Goal: Information Seeking & Learning: Find contact information

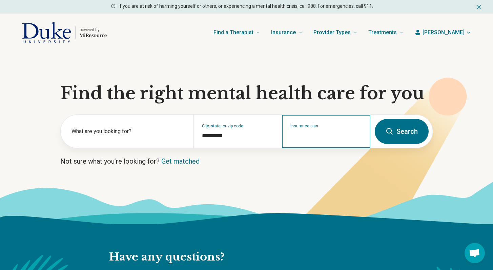
click at [303, 136] on input "Insurance plan" at bounding box center [326, 136] width 72 height 8
type input "*"
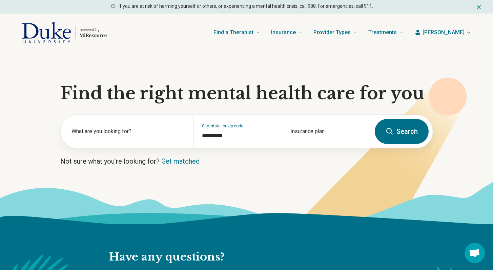
click at [461, 32] on span "[PERSON_NAME]" at bounding box center [443, 32] width 42 height 8
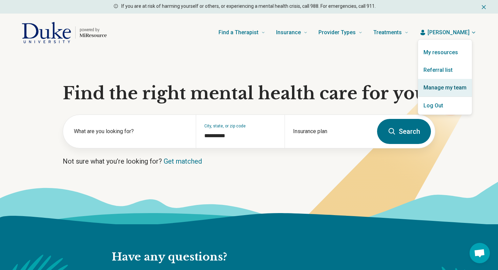
click at [438, 86] on link "Manage my team" at bounding box center [445, 88] width 54 height 18
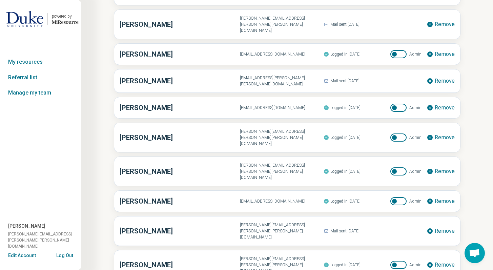
scroll to position [734, 0]
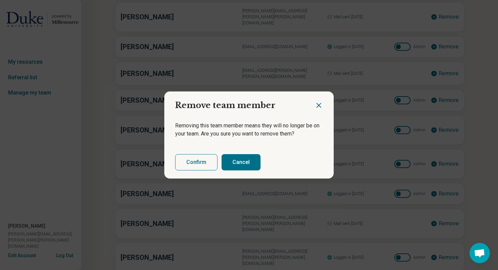
click at [202, 159] on button "Confirm" at bounding box center [196, 162] width 42 height 16
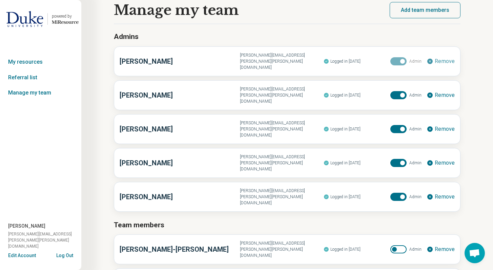
scroll to position [0, 0]
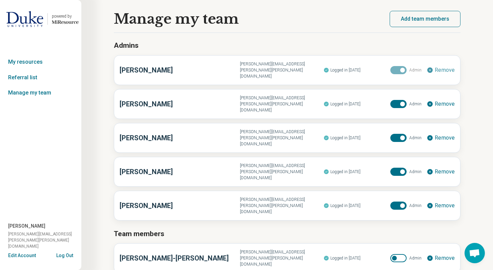
click at [433, 17] on button "Add team members" at bounding box center [425, 19] width 71 height 16
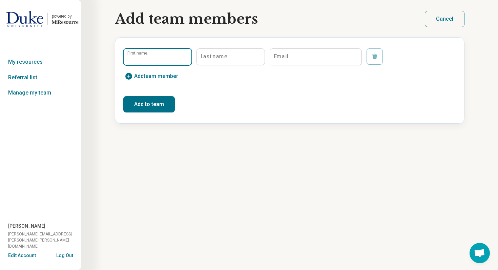
click at [165, 61] on input "First name" at bounding box center [158, 57] width 68 height 16
type input "*****"
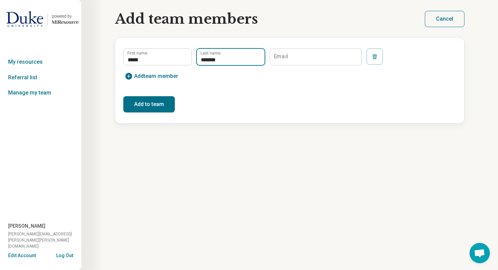
type input "*******"
click at [291, 62] on input "Email" at bounding box center [315, 57] width 91 height 16
paste input "**********"
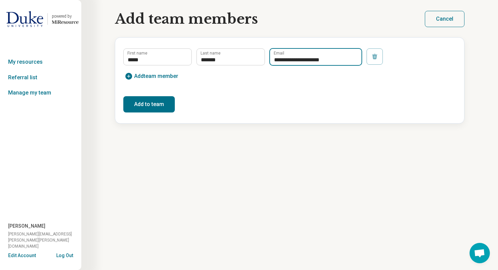
type input "**********"
click at [171, 103] on button "Add to team" at bounding box center [148, 104] width 51 height 16
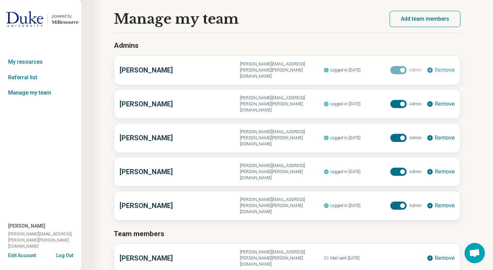
click at [26, 19] on img at bounding box center [24, 19] width 37 height 16
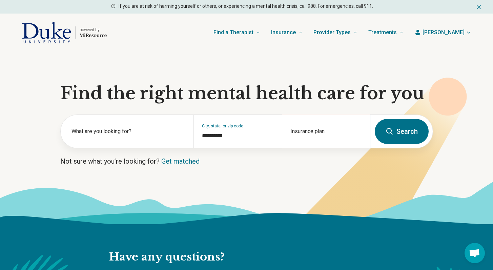
click at [319, 132] on div "Insurance plan" at bounding box center [326, 131] width 88 height 33
click at [297, 160] on div "DSHIP" at bounding box center [297, 161] width 30 height 14
type input "*****"
click at [401, 136] on button "Search" at bounding box center [402, 131] width 54 height 25
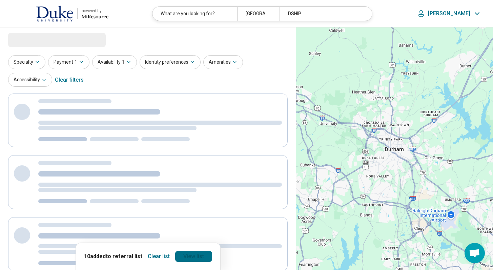
select select "***"
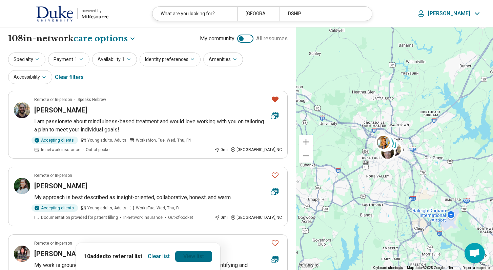
click at [190, 258] on link "View list" at bounding box center [193, 256] width 37 height 11
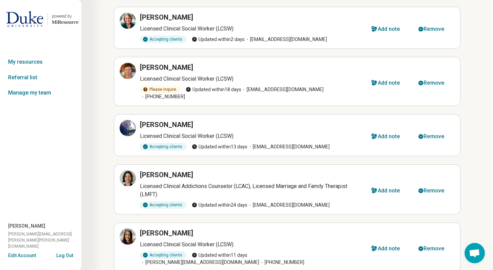
scroll to position [311, 0]
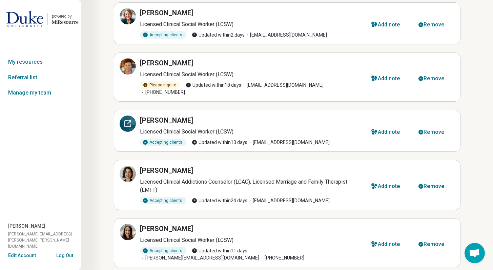
click at [130, 121] on icon at bounding box center [128, 124] width 6 height 6
click at [29, 16] on img at bounding box center [24, 19] width 37 height 16
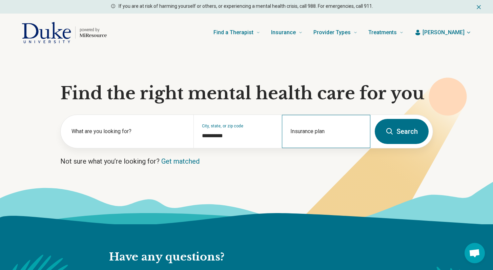
click at [308, 143] on div "Insurance plan" at bounding box center [326, 131] width 88 height 33
click at [301, 160] on div "DSHIP" at bounding box center [297, 161] width 30 height 14
type input "*****"
click at [406, 134] on button "Search" at bounding box center [402, 131] width 54 height 25
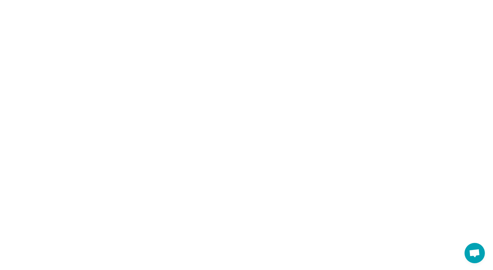
select select "***"
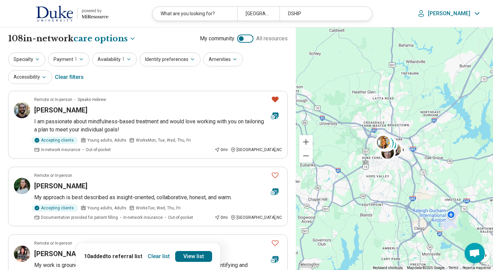
click at [157, 257] on button "Clear list" at bounding box center [158, 256] width 27 height 11
click at [26, 62] on button "Specialty" at bounding box center [26, 59] width 37 height 14
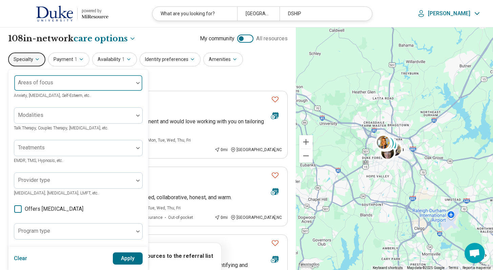
click at [44, 87] on div at bounding box center [74, 85] width 114 height 9
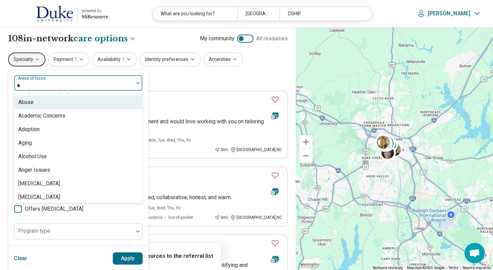
type input "**"
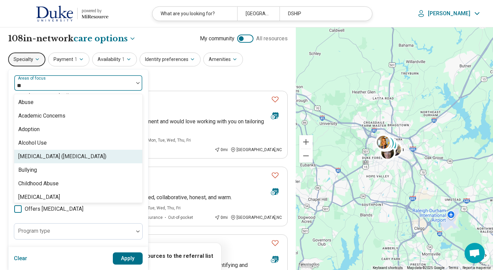
click at [63, 153] on div "Attention Deficit Hyperactivity Disorder (ADHD)" at bounding box center [62, 156] width 88 height 8
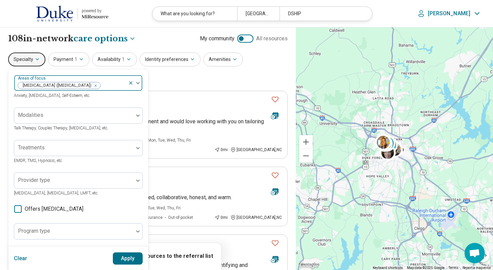
click at [108, 78] on div "Attention Deficit Hyperactivity Disorder (ADHD)" at bounding box center [71, 83] width 114 height 15
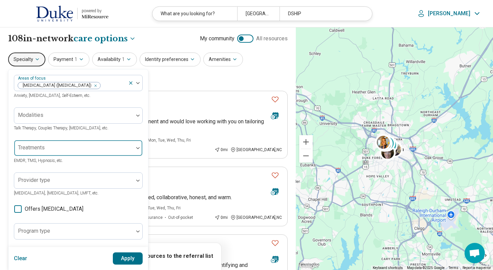
click at [70, 151] on div at bounding box center [74, 150] width 114 height 9
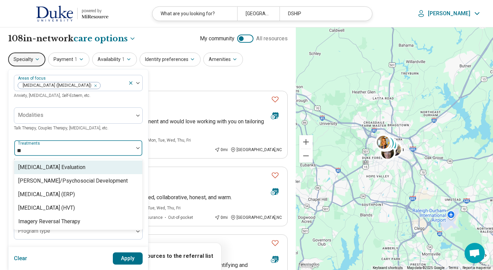
type input "***"
click at [44, 165] on div "ADHD Evaluation" at bounding box center [51, 167] width 67 height 8
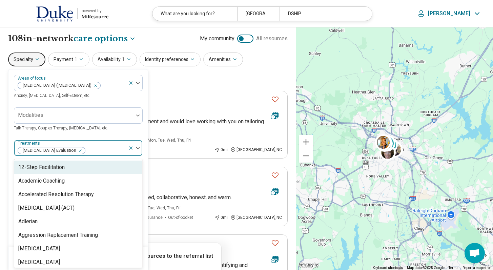
click at [86, 146] on div at bounding box center [106, 150] width 40 height 9
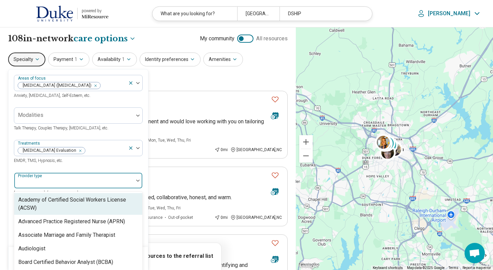
click at [65, 185] on div at bounding box center [74, 182] width 114 height 9
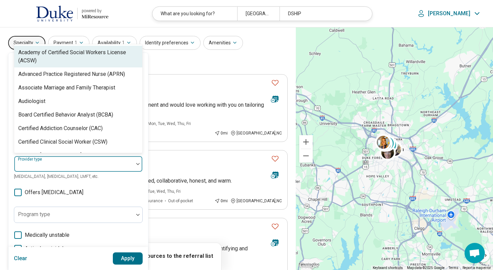
scroll to position [33, 0]
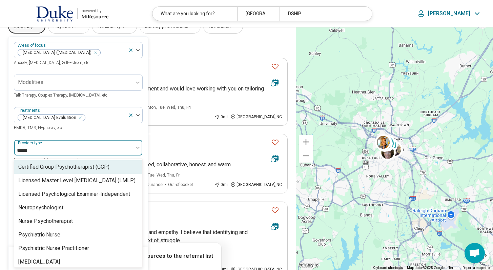
type input "******"
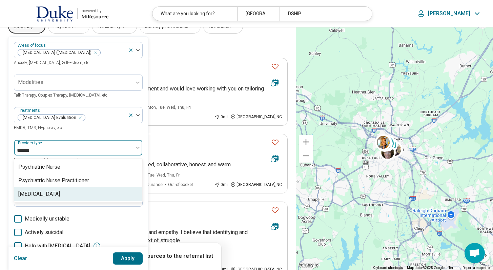
click at [56, 198] on div "[MEDICAL_DATA]" at bounding box center [78, 194] width 128 height 14
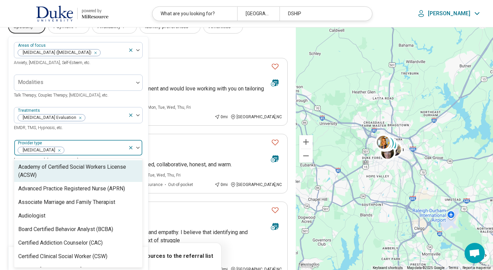
click at [79, 152] on div at bounding box center [95, 150] width 61 height 9
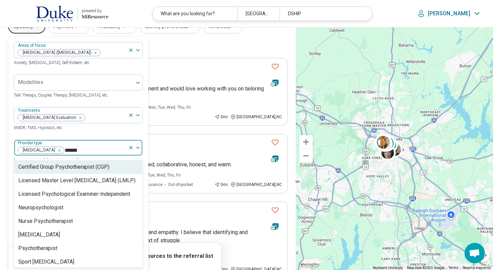
type input "*******"
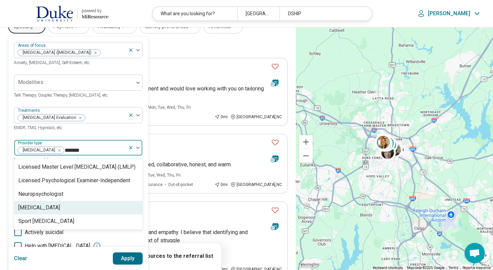
click at [41, 209] on div "Psychologist" at bounding box center [39, 208] width 42 height 8
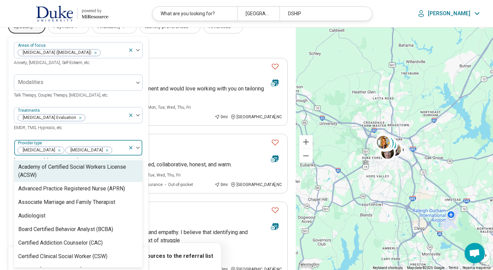
click at [113, 146] on div at bounding box center [118, 150] width 13 height 9
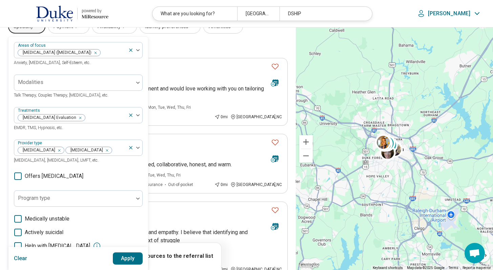
click at [128, 261] on button "Apply" at bounding box center [128, 258] width 30 height 12
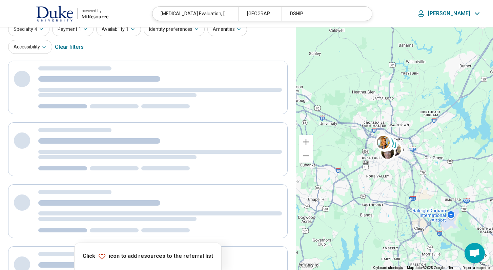
scroll to position [27, 0]
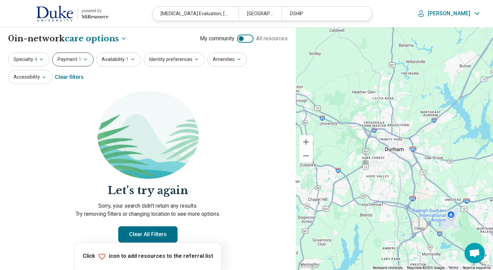
click at [68, 62] on button "Payment 1" at bounding box center [72, 59] width 41 height 14
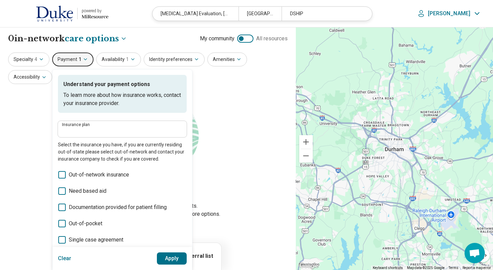
type input "*****"
click at [30, 61] on button "Specialty 4" at bounding box center [28, 59] width 41 height 14
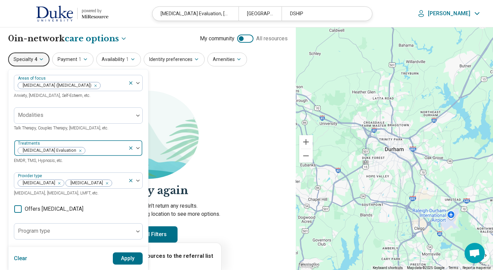
click at [75, 150] on div "Remove [object Object]" at bounding box center [79, 151] width 8 height 8
click at [55, 125] on div "Modalities Talk Therapy, Couples Therapy, Family Therapy, etc." at bounding box center [78, 119] width 129 height 24
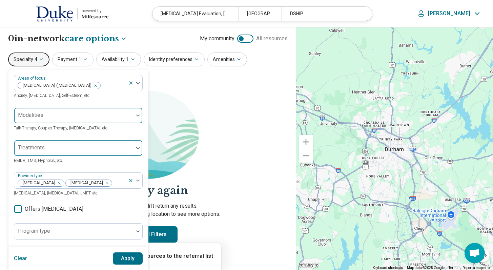
click at [55, 121] on div at bounding box center [74, 117] width 114 height 9
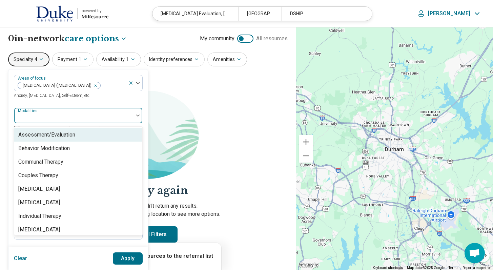
click at [59, 131] on div "Assessment/Evaluation" at bounding box center [46, 135] width 57 height 8
click at [103, 110] on div "Assessment/Evaluation" at bounding box center [71, 115] width 114 height 15
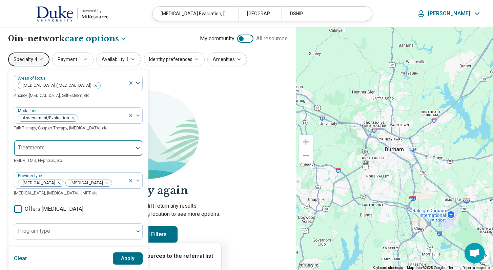
click at [125, 262] on button "Apply" at bounding box center [128, 258] width 30 height 12
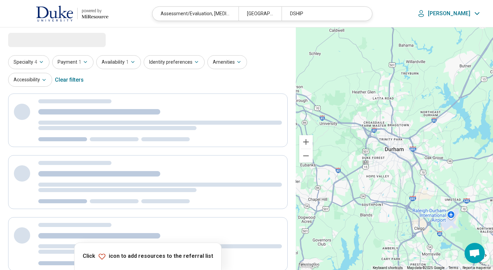
select select "***"
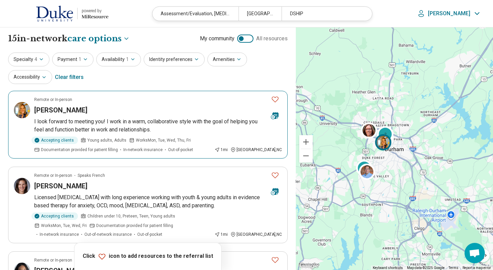
click at [276, 101] on icon "Favorite" at bounding box center [275, 99] width 8 height 8
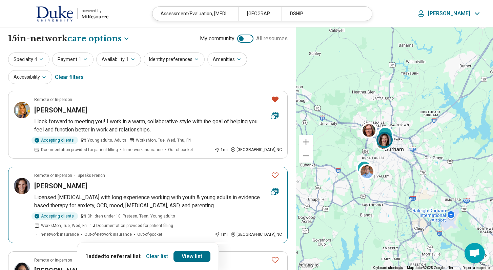
click at [274, 175] on icon "Favorite" at bounding box center [275, 175] width 8 height 8
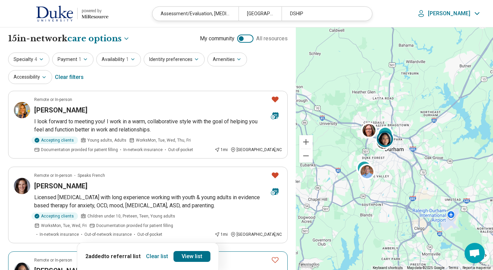
click at [276, 257] on icon "Favorite" at bounding box center [275, 260] width 8 height 8
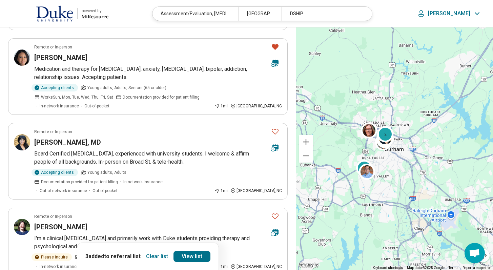
scroll to position [227, 0]
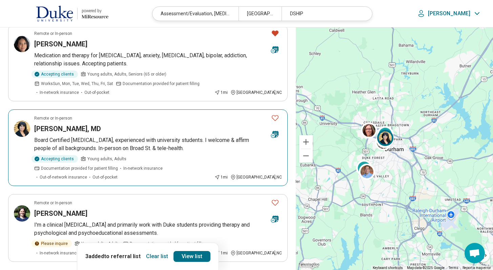
click at [274, 118] on icon "Favorite" at bounding box center [275, 118] width 8 height 8
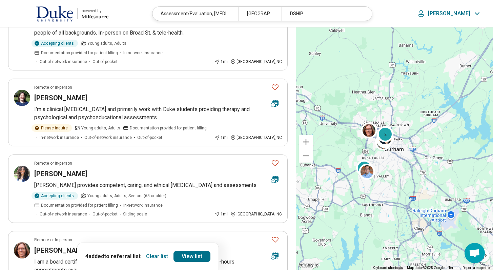
scroll to position [365, 0]
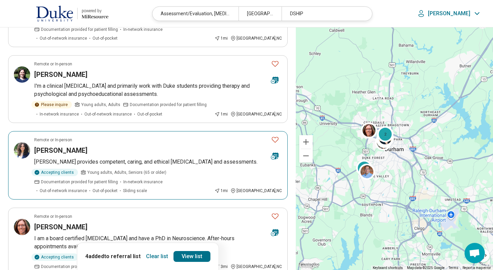
click at [278, 135] on icon "Favorite" at bounding box center [275, 139] width 8 height 8
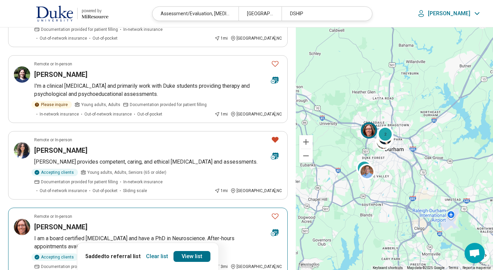
click at [276, 214] on icon "Favorite" at bounding box center [275, 216] width 8 height 8
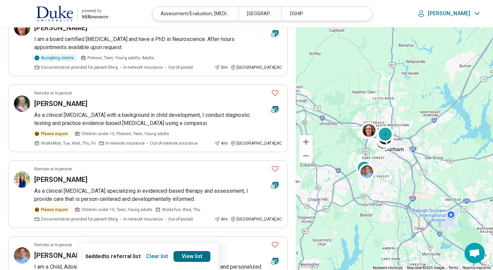
scroll to position [565, 0]
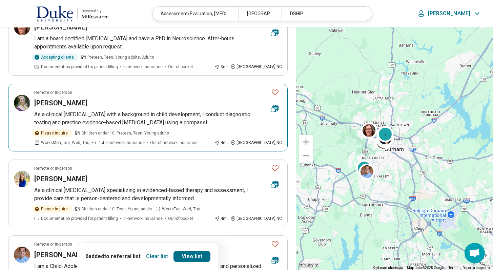
click at [278, 92] on icon "Favorite" at bounding box center [275, 92] width 8 height 8
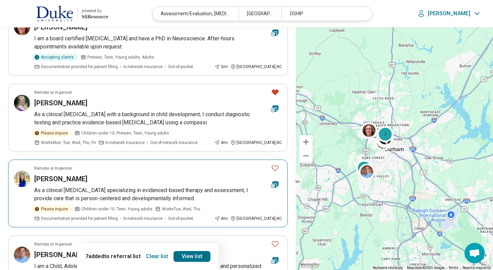
click at [276, 167] on icon "Favorite" at bounding box center [275, 168] width 8 height 8
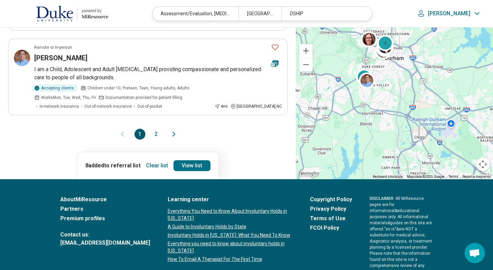
scroll to position [761, 0]
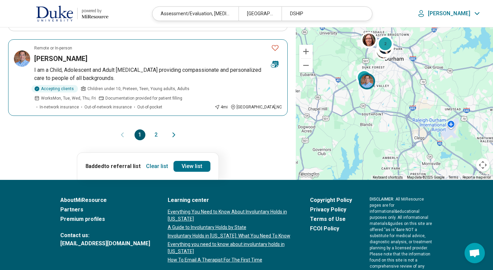
click at [277, 48] on icon "Favorite" at bounding box center [275, 48] width 7 height 6
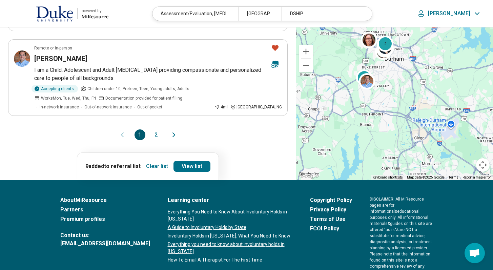
click at [155, 133] on button "2" at bounding box center [156, 134] width 11 height 11
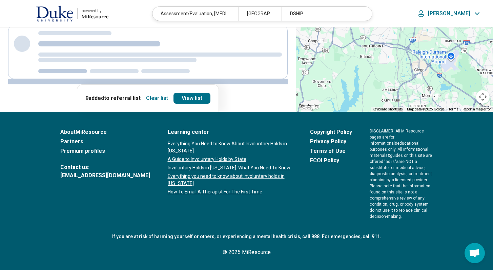
scroll to position [0, 0]
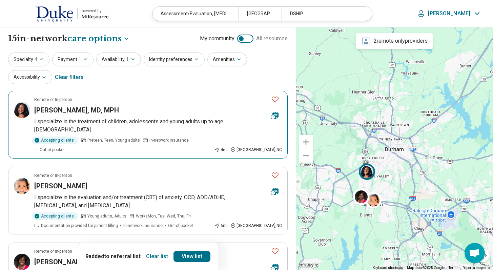
click at [277, 100] on icon "Favorite" at bounding box center [275, 99] width 8 height 8
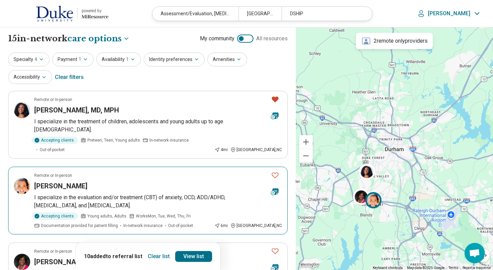
click at [276, 171] on icon "Favorite" at bounding box center [275, 175] width 8 height 8
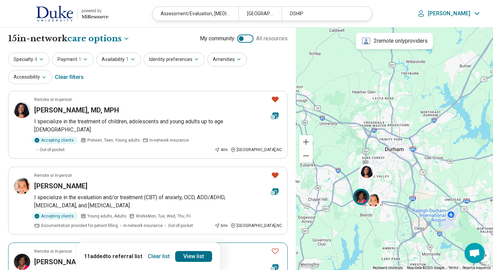
click at [277, 248] on icon "Favorite" at bounding box center [275, 251] width 7 height 6
click at [191, 257] on link "View list" at bounding box center [193, 256] width 37 height 11
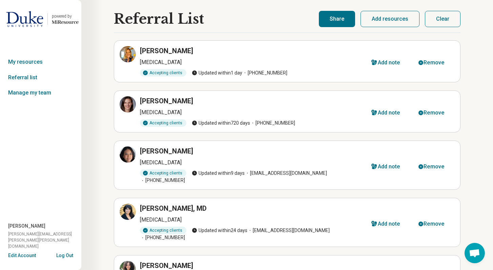
click at [344, 13] on button "Share" at bounding box center [337, 19] width 36 height 16
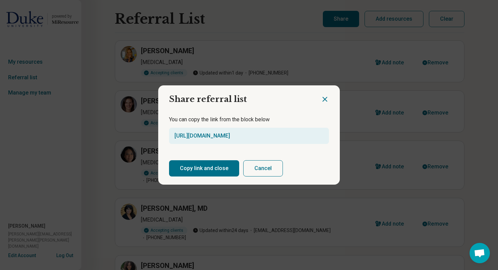
click at [215, 168] on button "Copy link and close" at bounding box center [204, 168] width 70 height 16
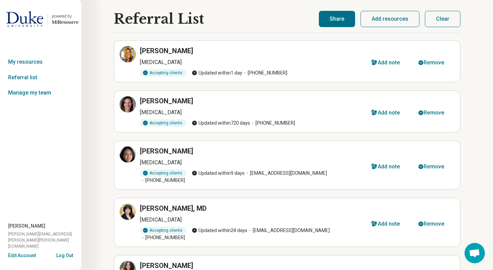
click at [335, 19] on button "Share" at bounding box center [337, 19] width 36 height 16
click at [342, 19] on button "Share" at bounding box center [337, 19] width 36 height 16
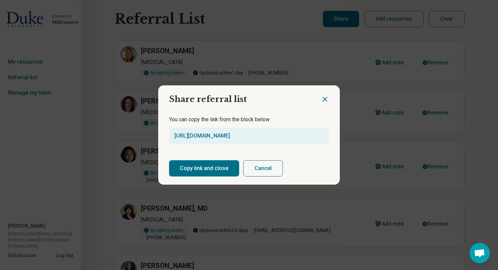
click at [225, 167] on button "Copy link and close" at bounding box center [204, 168] width 70 height 16
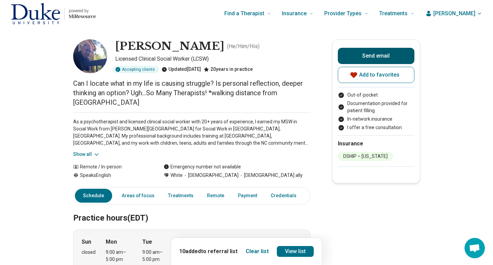
click at [356, 54] on button "Send email" at bounding box center [376, 56] width 77 height 16
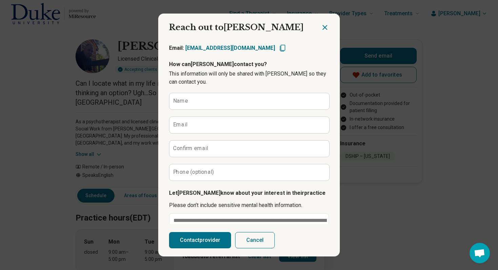
click at [321, 26] on icon "Close dialog" at bounding box center [325, 27] width 8 height 8
